Goal: Task Accomplishment & Management: Manage account settings

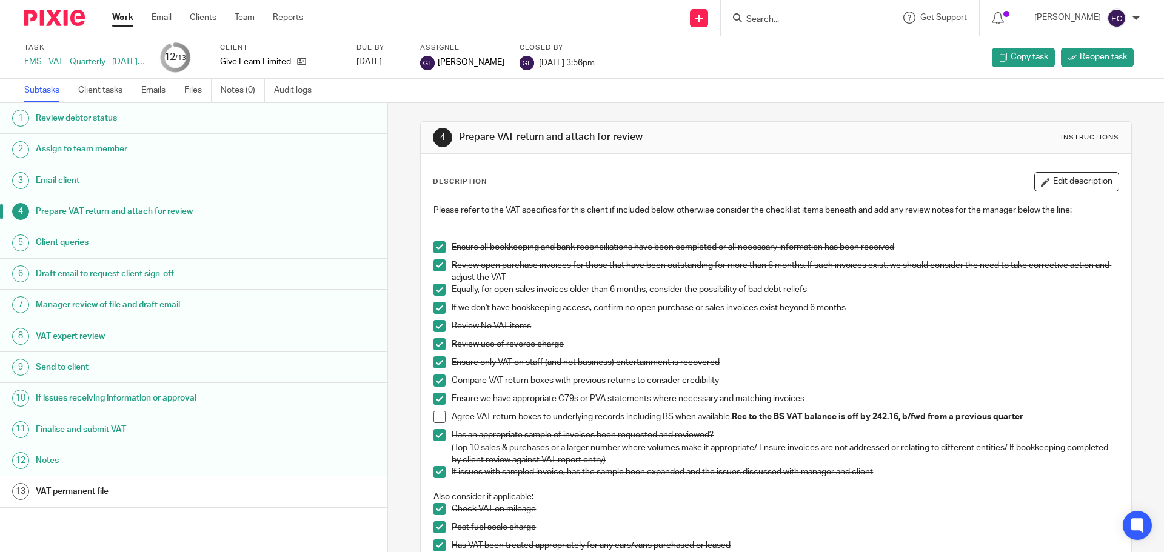
click at [779, 22] on input "Search" at bounding box center [799, 20] width 109 height 11
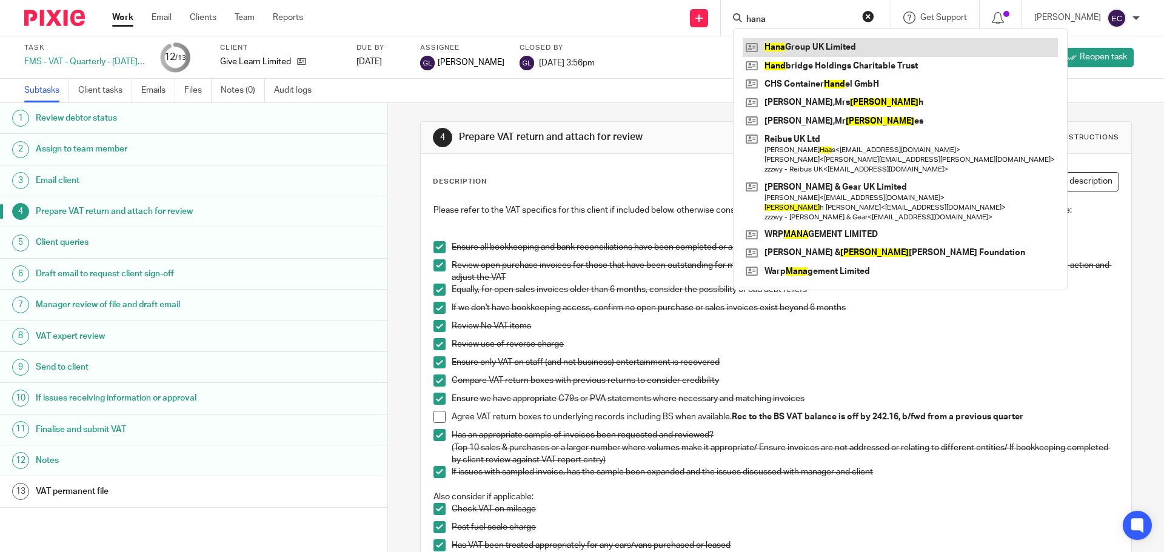
type input "hana"
click at [838, 50] on link at bounding box center [899, 47] width 315 height 18
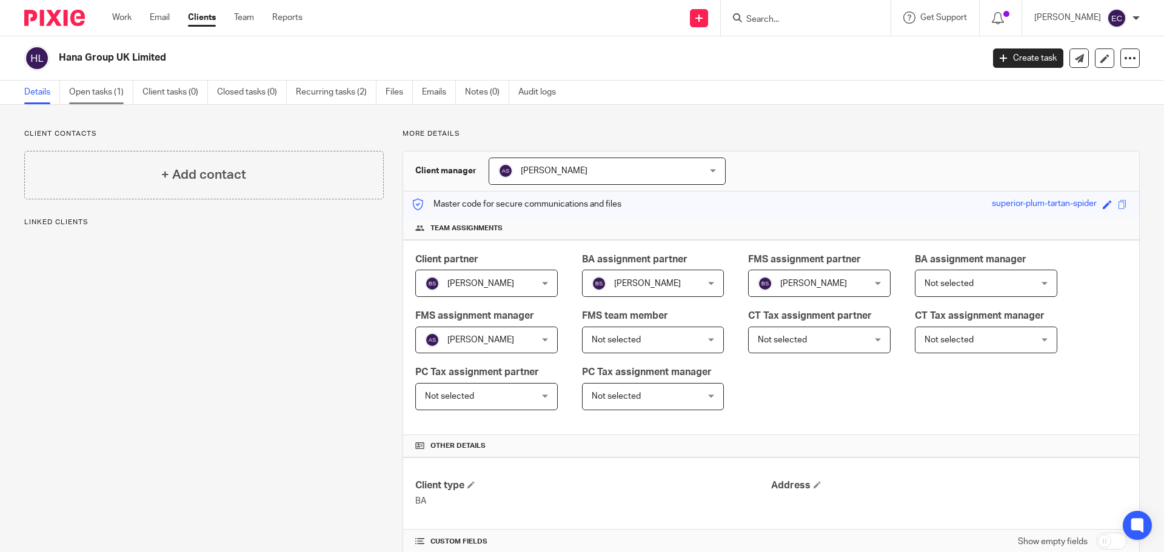
click at [94, 89] on link "Open tasks (1)" at bounding box center [101, 93] width 64 height 24
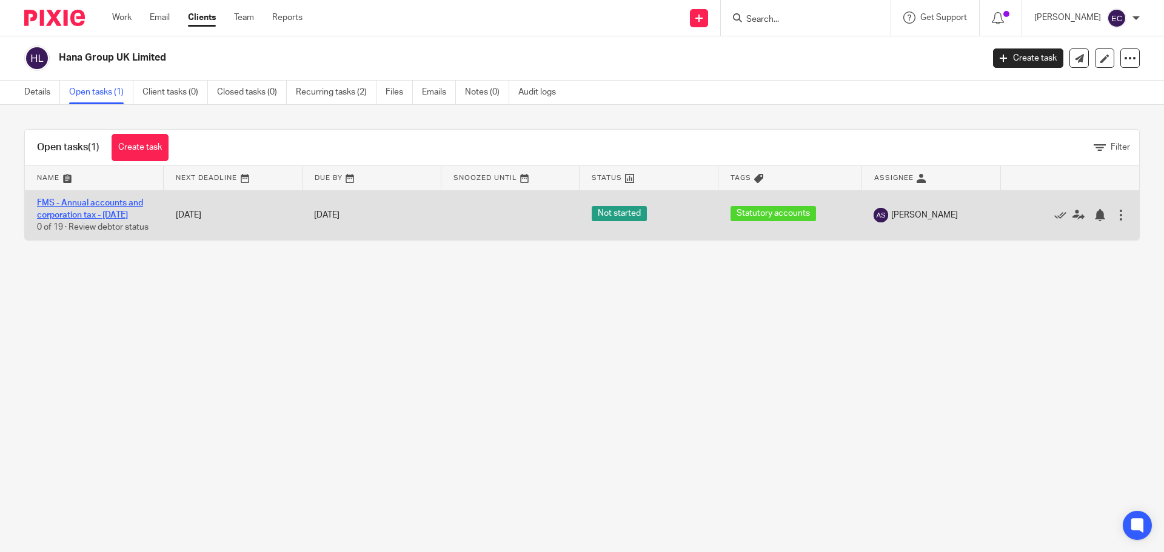
click at [127, 216] on link "FMS - Annual accounts and corporation tax - June 2025" at bounding box center [90, 209] width 106 height 21
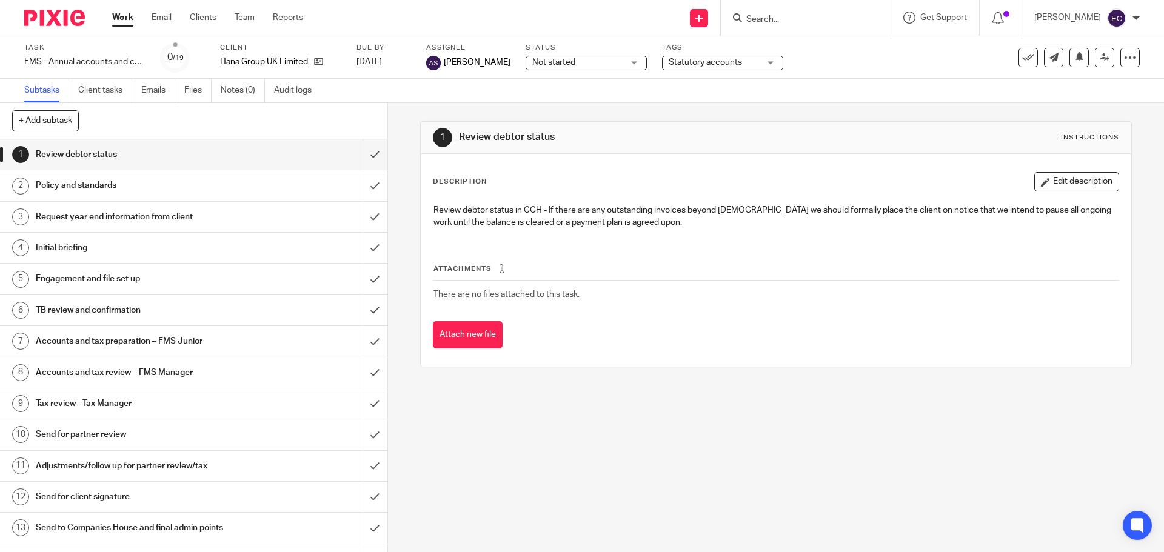
click at [280, 176] on div "Policy and standards" at bounding box center [193, 185] width 315 height 18
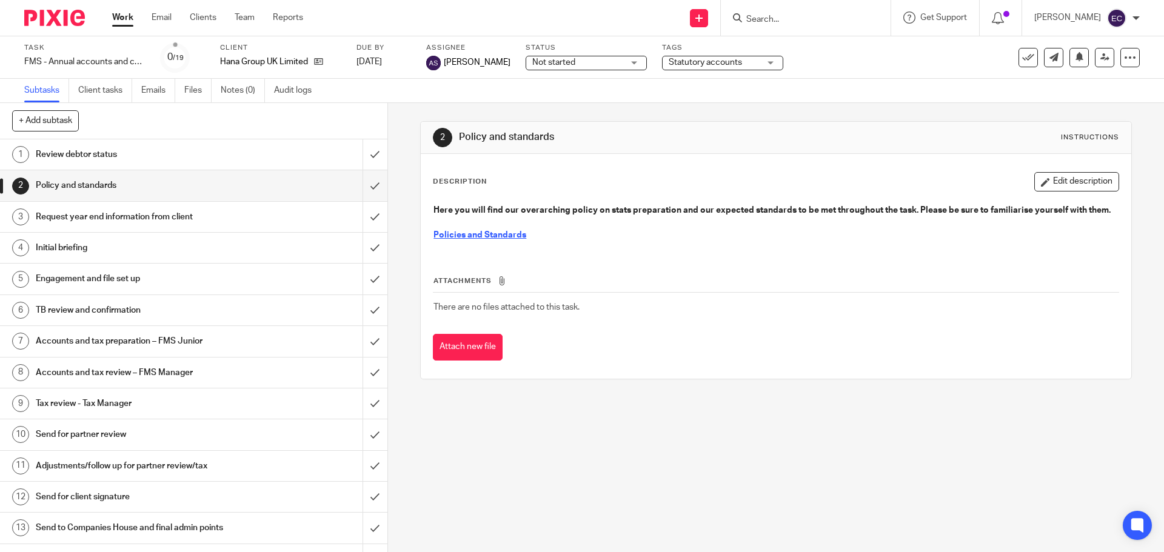
click at [272, 211] on div "Request year end information from client" at bounding box center [193, 217] width 315 height 18
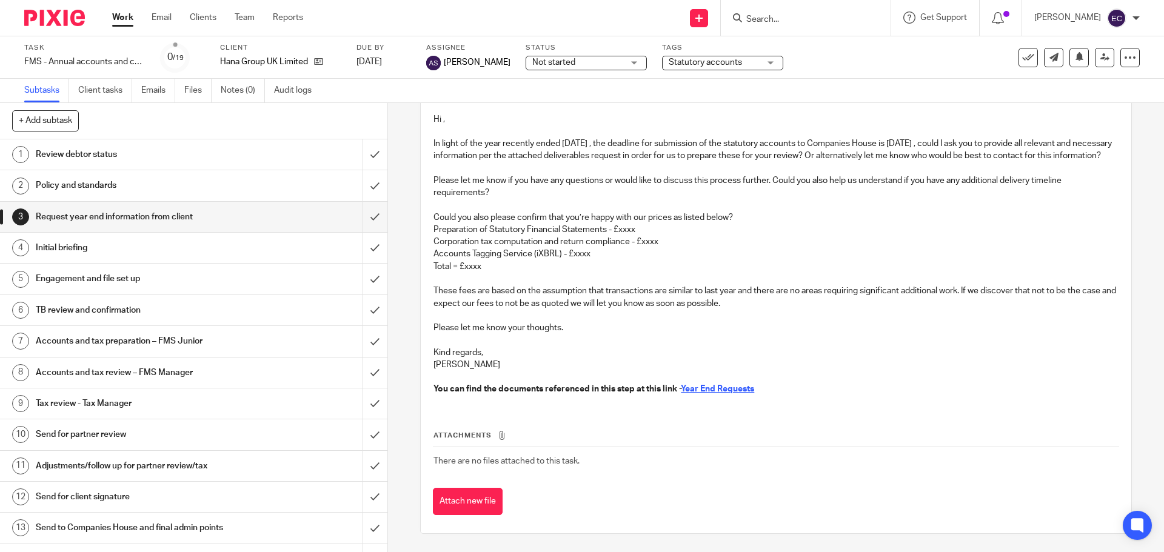
click at [227, 248] on h1 "Initial briefing" at bounding box center [141, 248] width 210 height 18
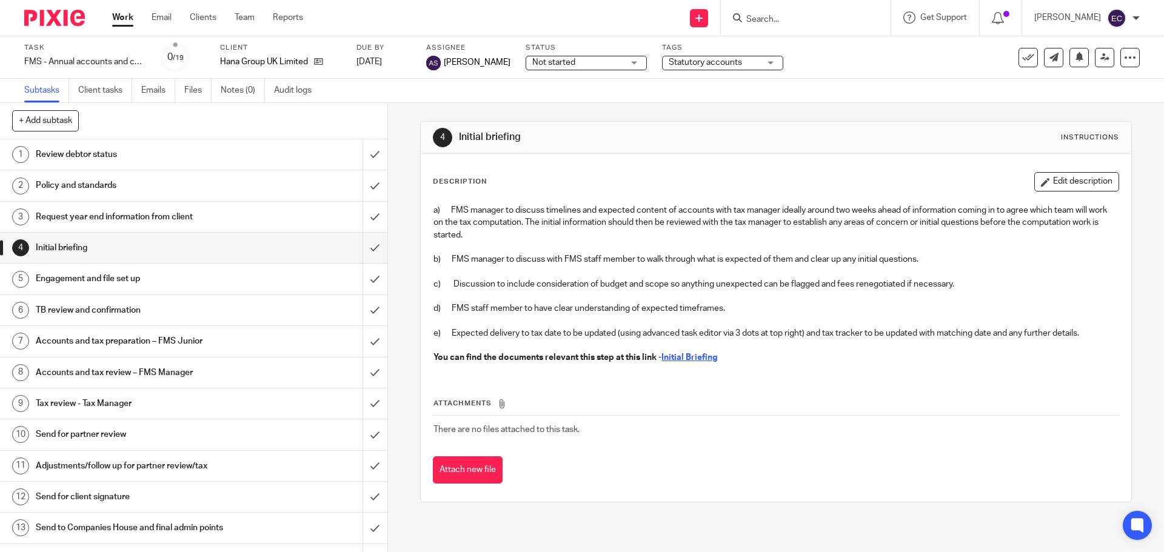
click at [236, 276] on h1 "Engagement and file set up" at bounding box center [141, 279] width 210 height 18
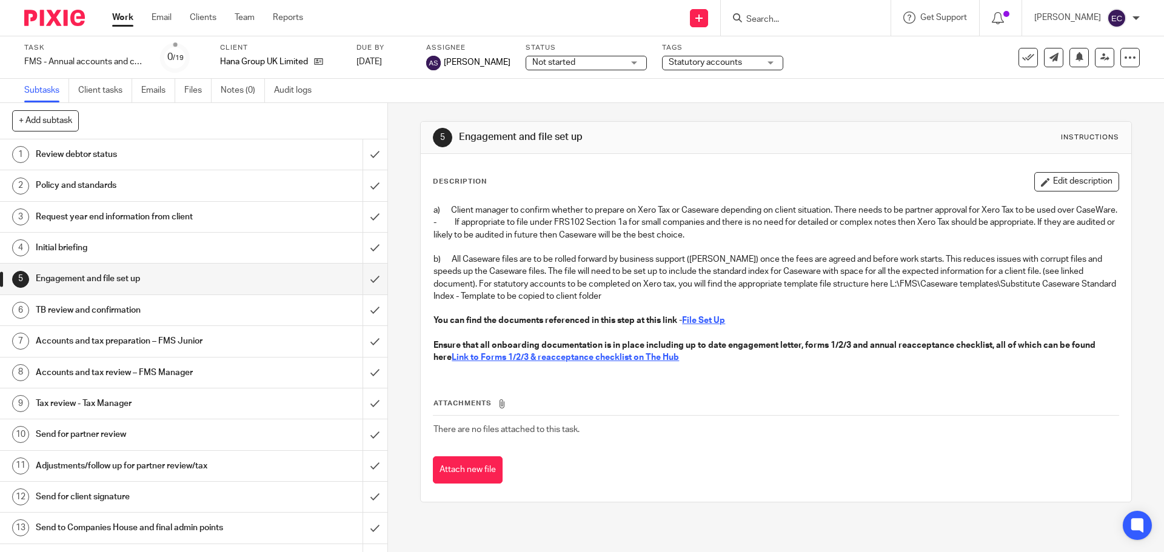
click at [192, 308] on h1 "TB review and confirmation" at bounding box center [141, 310] width 210 height 18
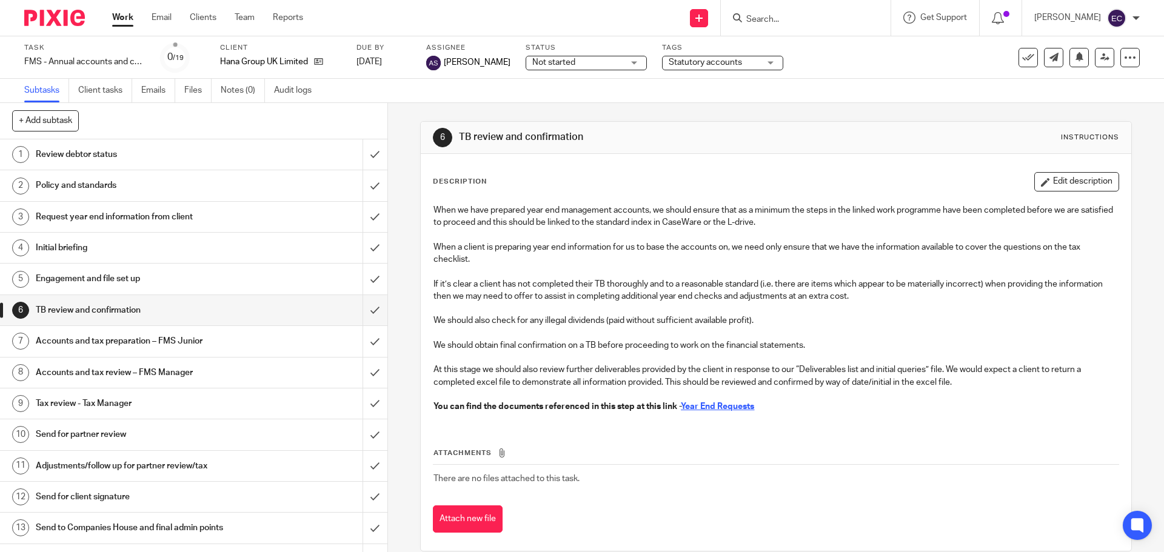
scroll to position [18, 0]
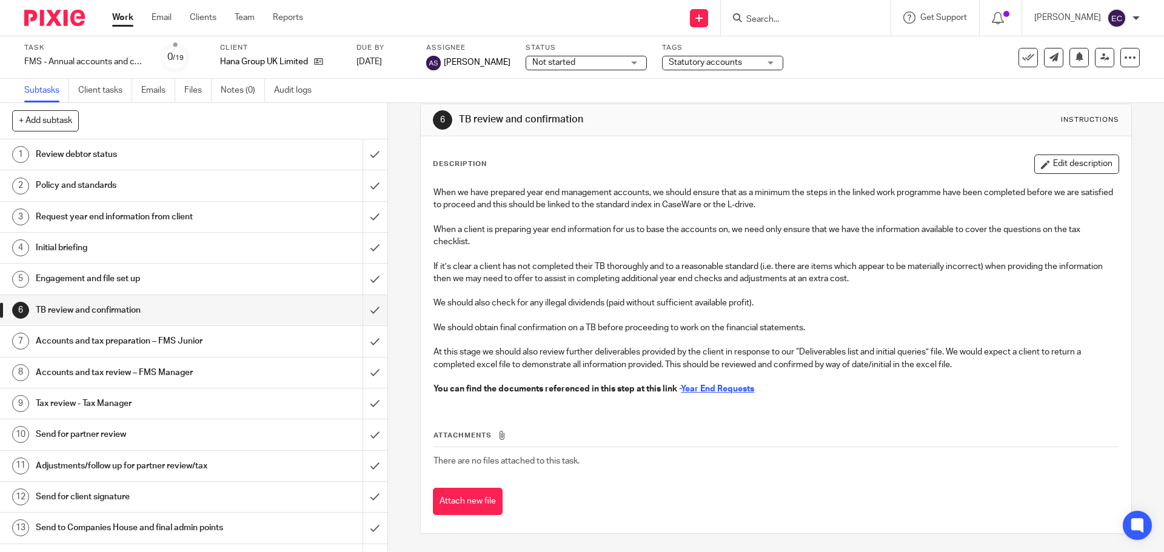
click at [282, 276] on div "Engagement and file set up" at bounding box center [193, 279] width 315 height 18
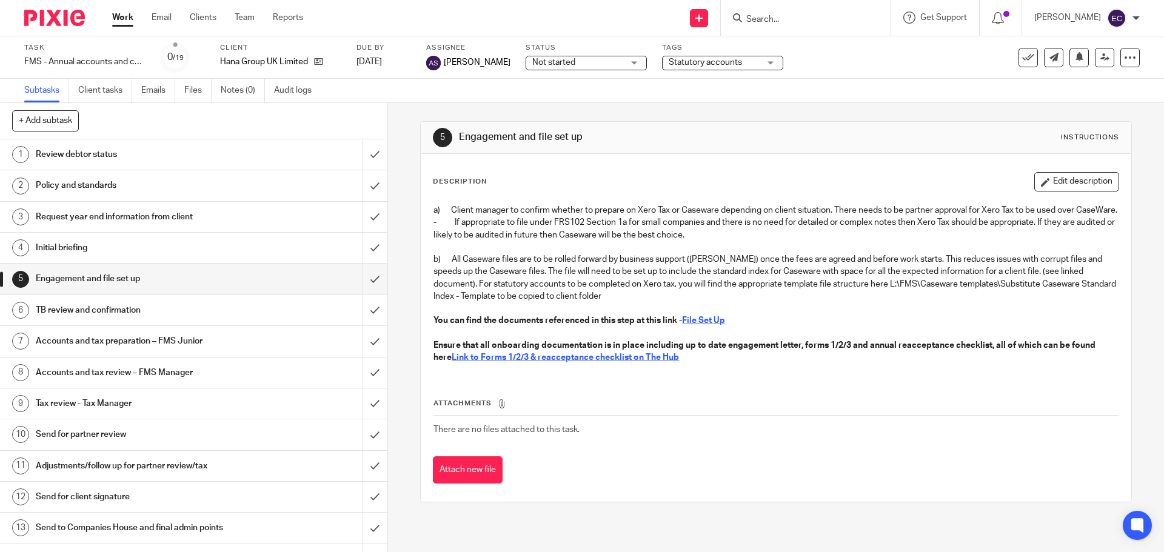
click at [608, 362] on u "Link to Forms 1/2/3 & reacceptance checklist on The Hub" at bounding box center [565, 357] width 227 height 8
click at [270, 253] on div "Initial briefing" at bounding box center [193, 248] width 315 height 18
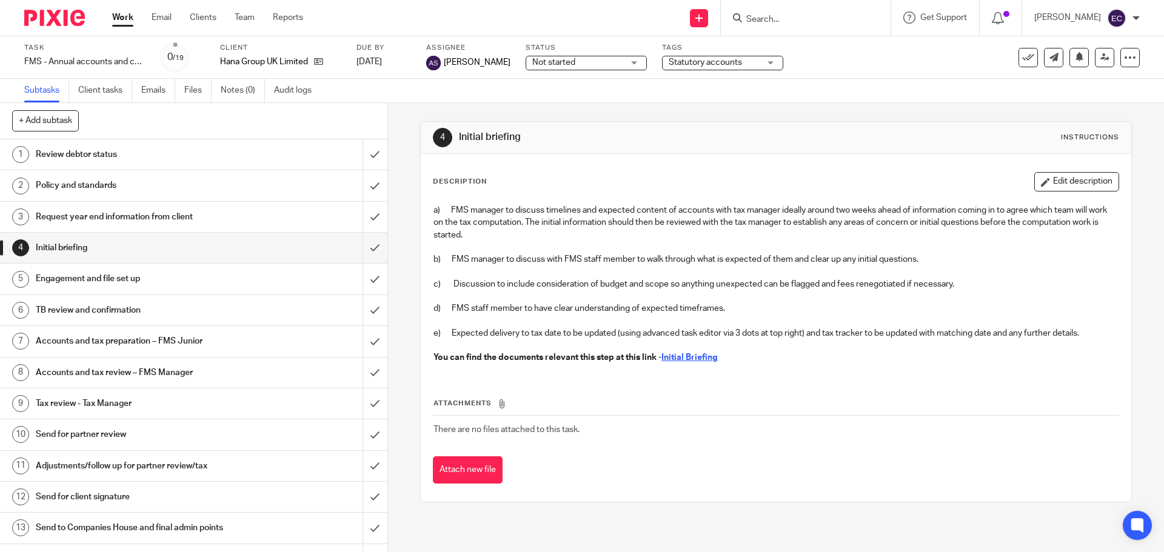
click at [687, 356] on u "Initial Briefing" at bounding box center [689, 357] width 56 height 8
click at [249, 224] on div "Request year end information from client" at bounding box center [193, 217] width 315 height 18
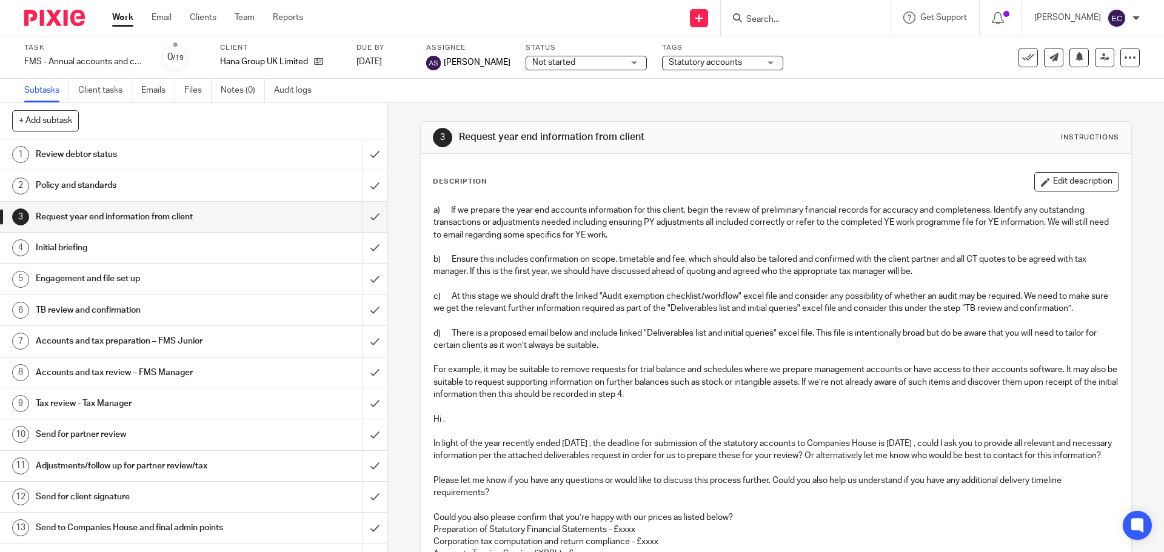
scroll to position [312, 0]
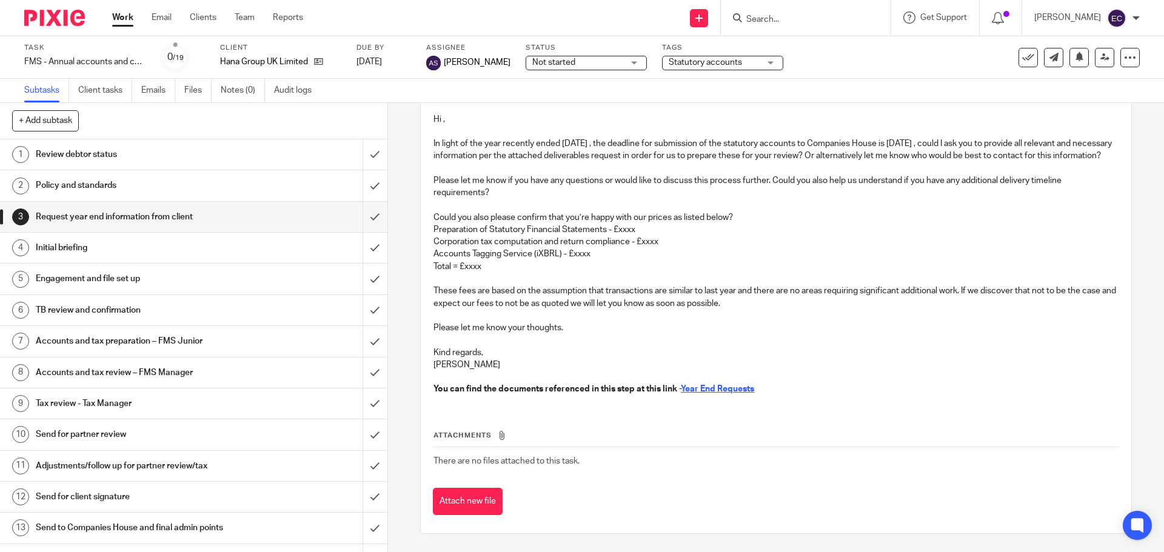
click at [735, 391] on u "Year End Requests" at bounding box center [717, 389] width 73 height 8
click at [152, 196] on link "2 Policy and standards" at bounding box center [181, 185] width 362 height 30
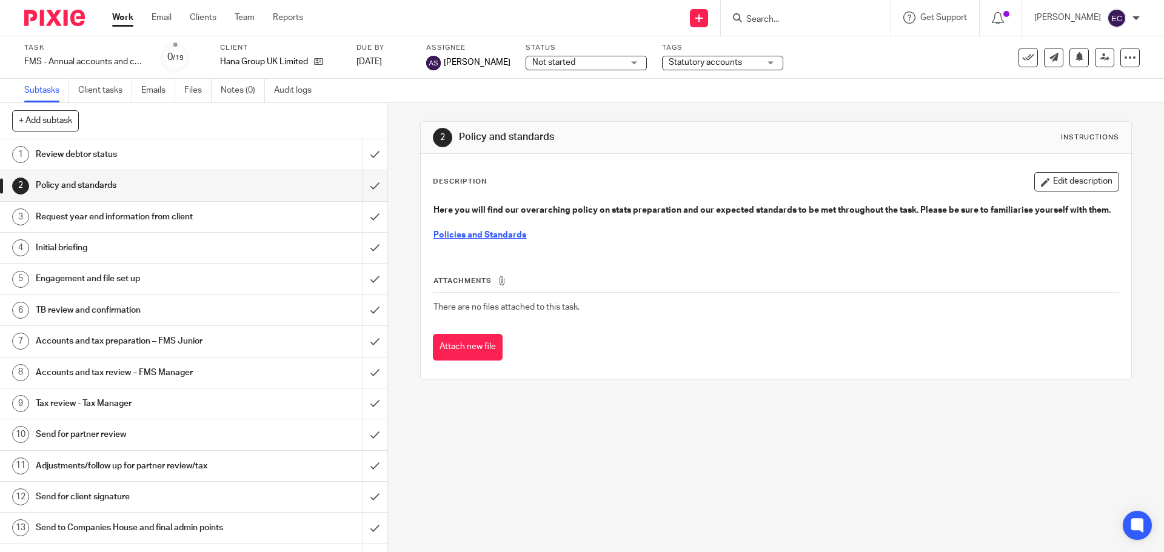
click at [497, 239] on u "Policies and Standards" at bounding box center [479, 235] width 93 height 8
click at [205, 161] on h1 "Review debtor status" at bounding box center [141, 154] width 210 height 18
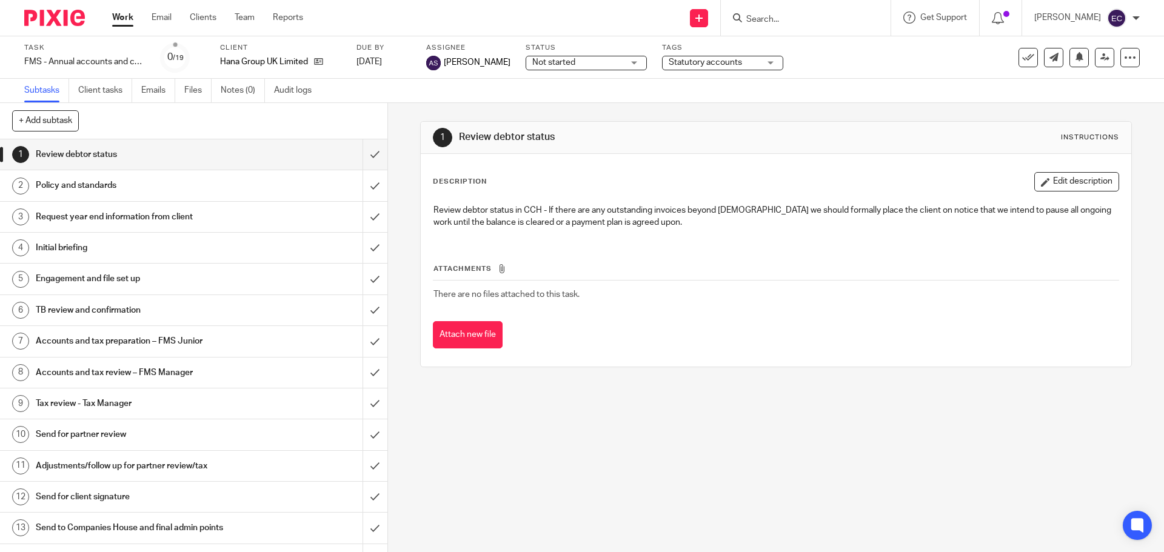
click at [817, 21] on input "Search" at bounding box center [799, 20] width 109 height 11
click at [626, 451] on div "1 Review debtor status Instructions Description Edit description Review debtor …" at bounding box center [776, 327] width 776 height 449
